Goal: Navigation & Orientation: Find specific page/section

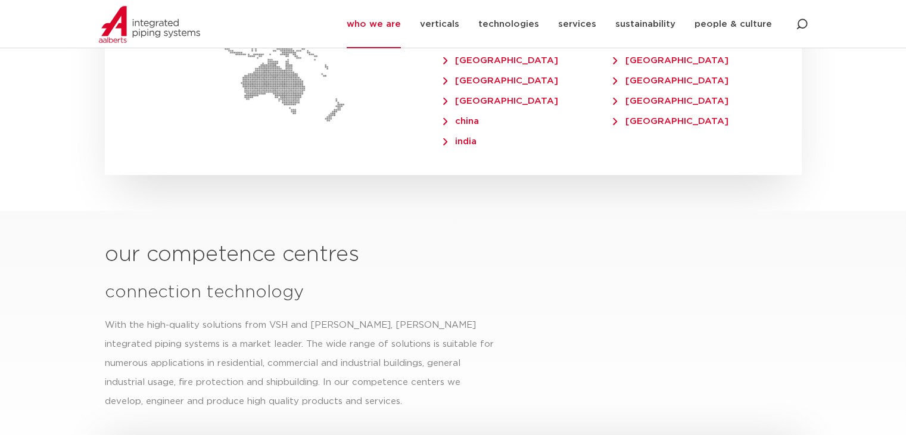
scroll to position [2978, 0]
click at [493, 21] on link "technologies" at bounding box center [508, 24] width 61 height 48
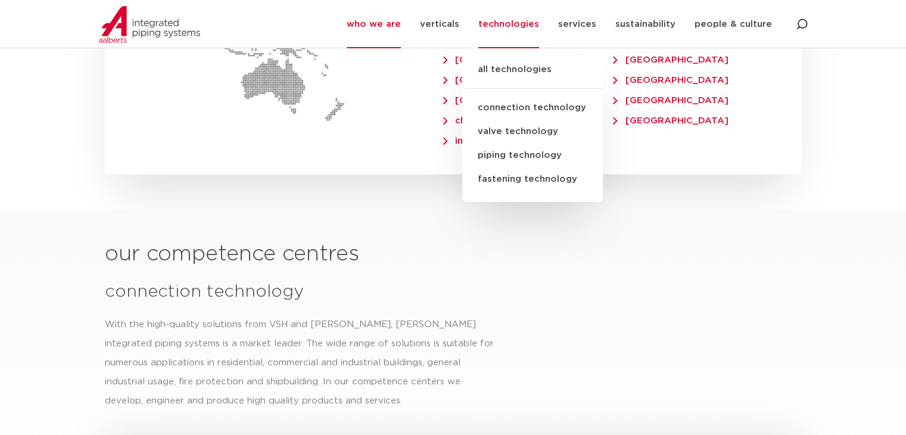
click at [528, 130] on link "valve technology" at bounding box center [532, 132] width 141 height 24
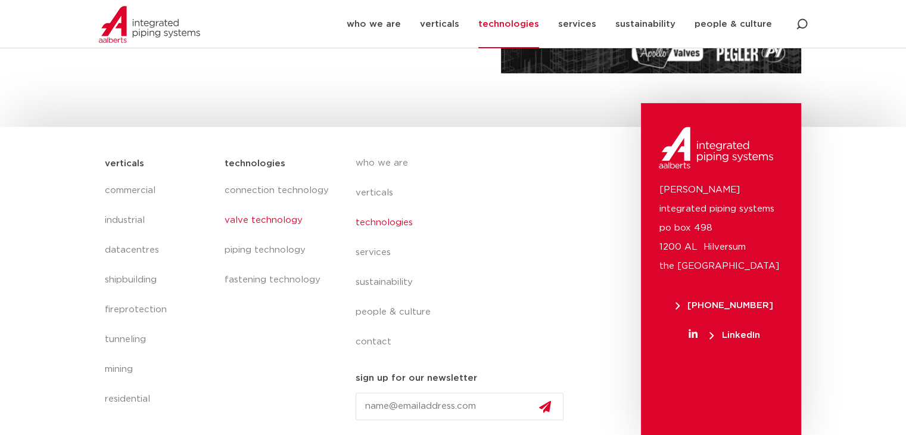
scroll to position [360, 0]
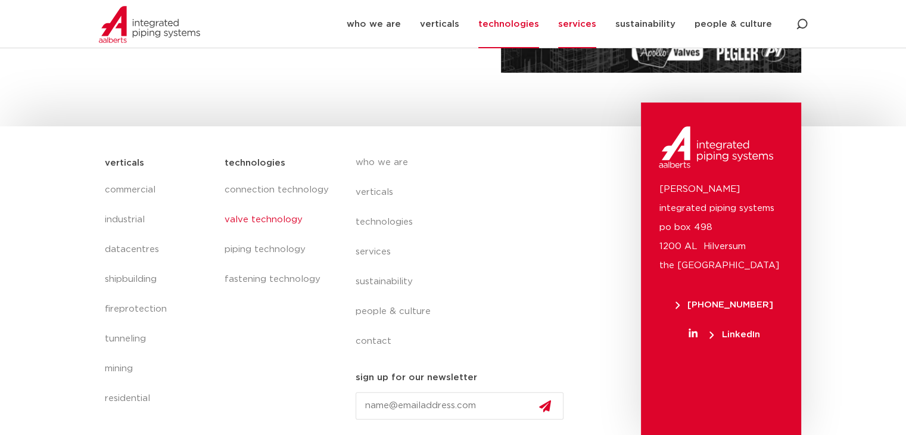
click at [588, 30] on link "services" at bounding box center [577, 24] width 38 height 48
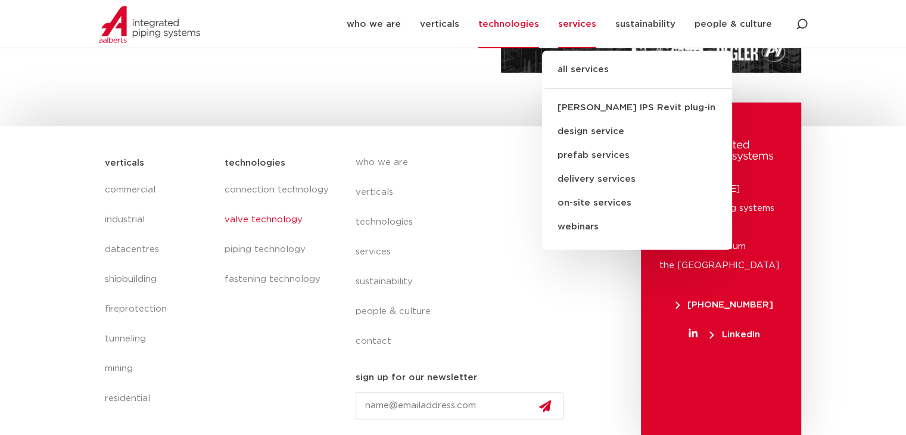
click at [598, 79] on link "all services" at bounding box center [637, 76] width 190 height 26
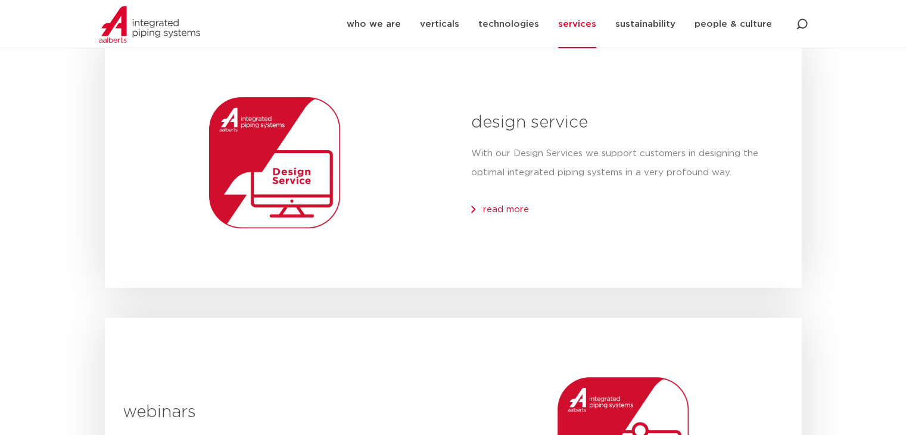
scroll to position [476, 0]
